Goal: Find specific page/section

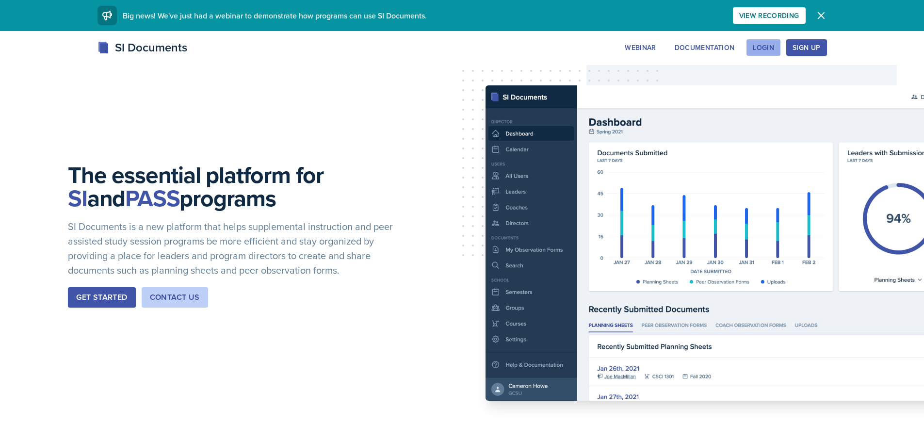
click at [756, 43] on button "Login" at bounding box center [764, 47] width 34 height 16
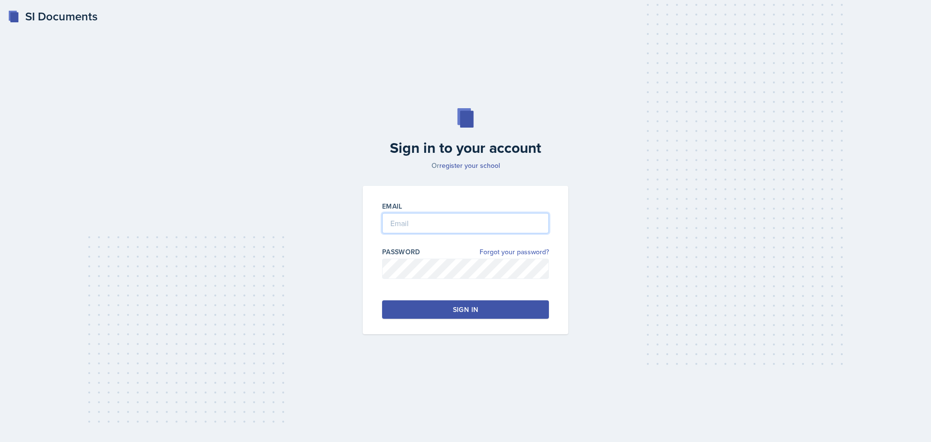
type input "[EMAIL_ADDRESS][DOMAIN_NAME]"
click at [448, 308] on button "Sign in" at bounding box center [465, 309] width 167 height 18
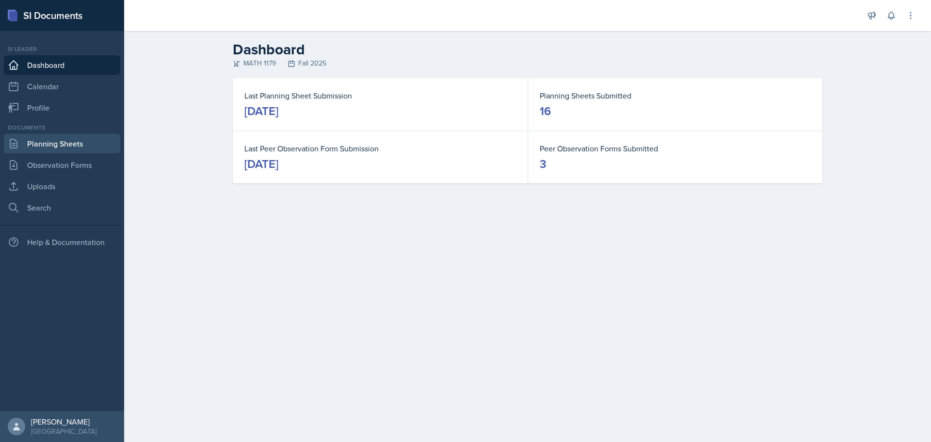
click at [58, 146] on link "Planning Sheets" at bounding box center [62, 143] width 116 height 19
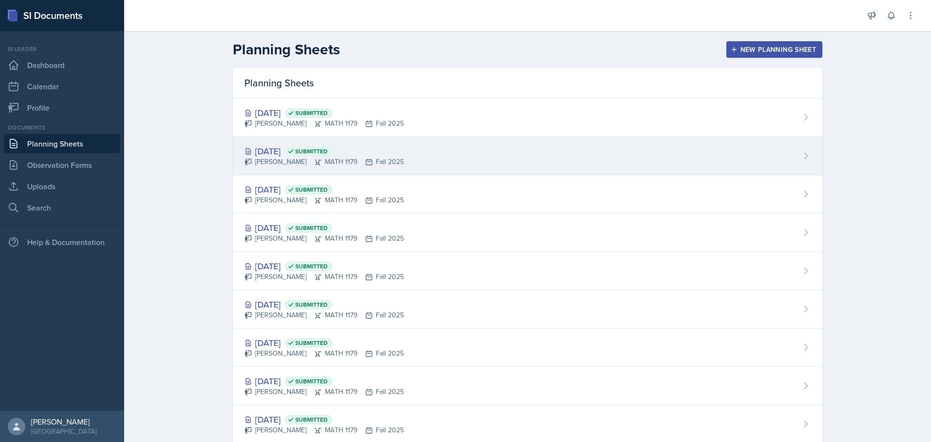
click at [269, 148] on div "[DATE] Submitted" at bounding box center [324, 151] width 160 height 13
